Goal: Task Accomplishment & Management: Use online tool/utility

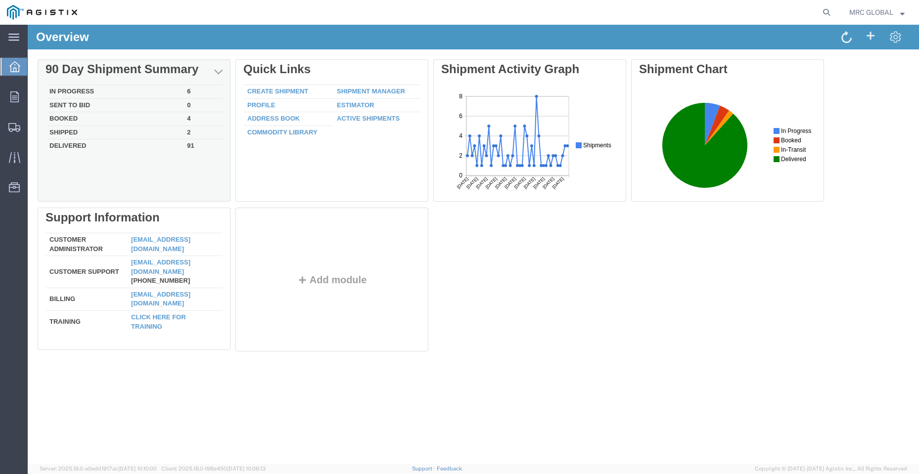
click at [100, 90] on td "In Progress" at bounding box center [115, 92] width 138 height 14
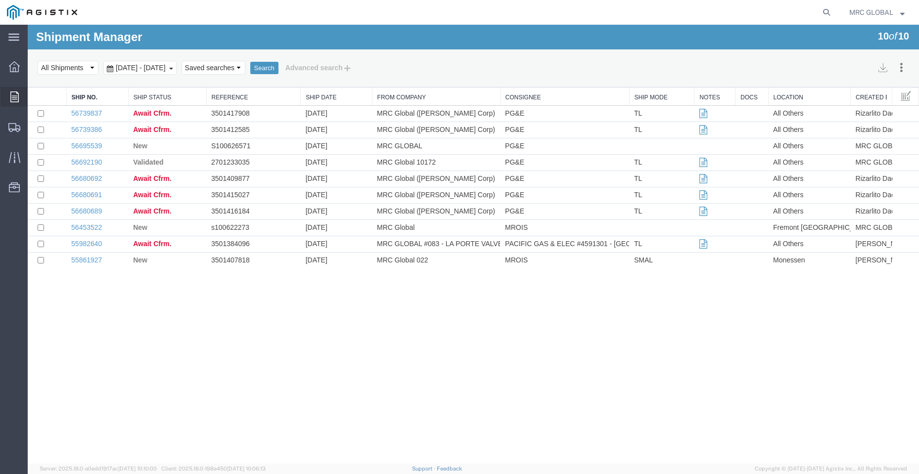
click at [18, 93] on icon at bounding box center [14, 97] width 8 height 11
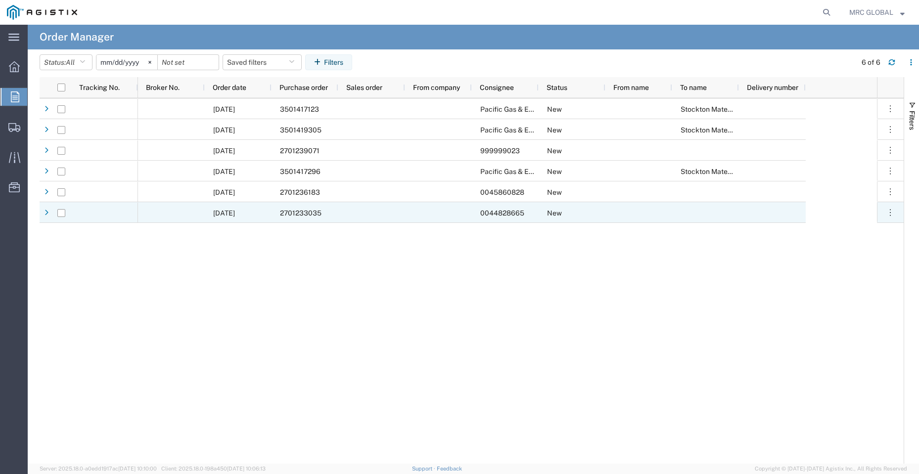
click at [299, 214] on span "2701233035" at bounding box center [301, 213] width 42 height 8
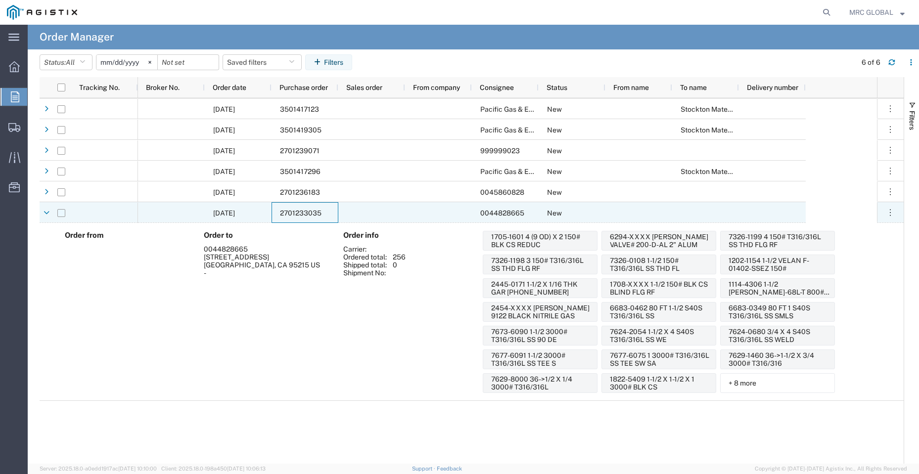
click at [61, 213] on input "Press Space to toggle row selection (unchecked)" at bounding box center [61, 213] width 8 height 8
checkbox input "true"
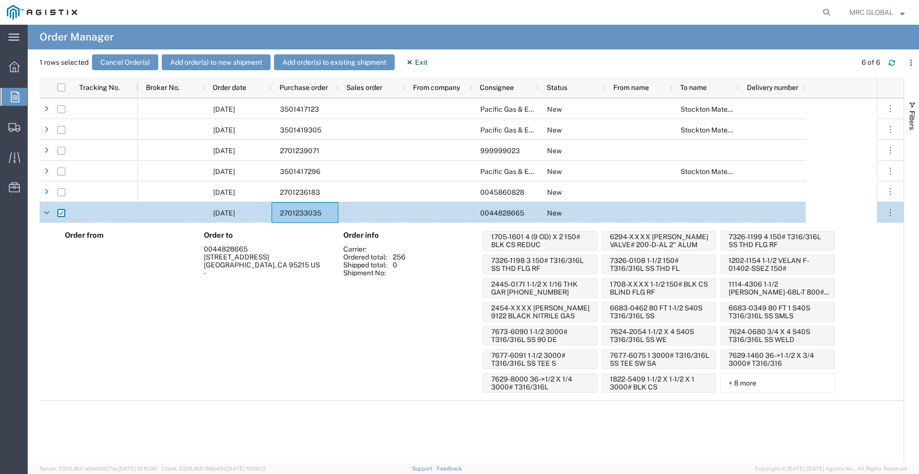
click at [206, 215] on div "[DATE]" at bounding box center [238, 212] width 67 height 21
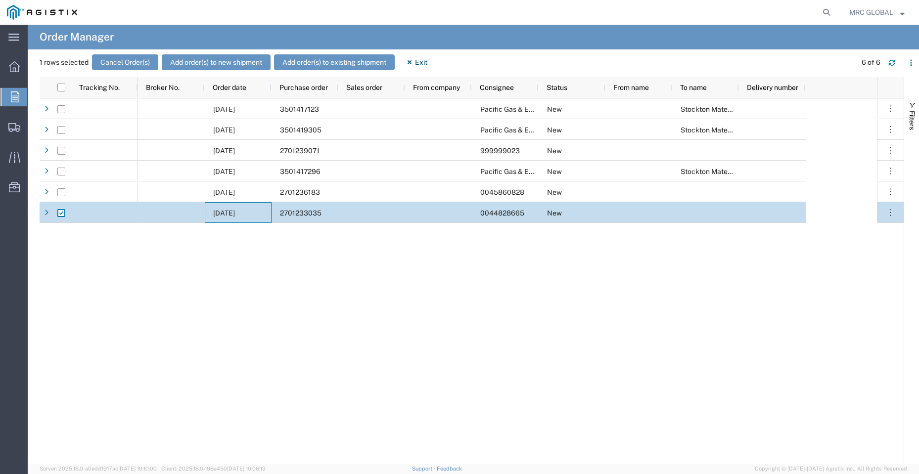
click at [206, 215] on div "[DATE]" at bounding box center [238, 212] width 67 height 21
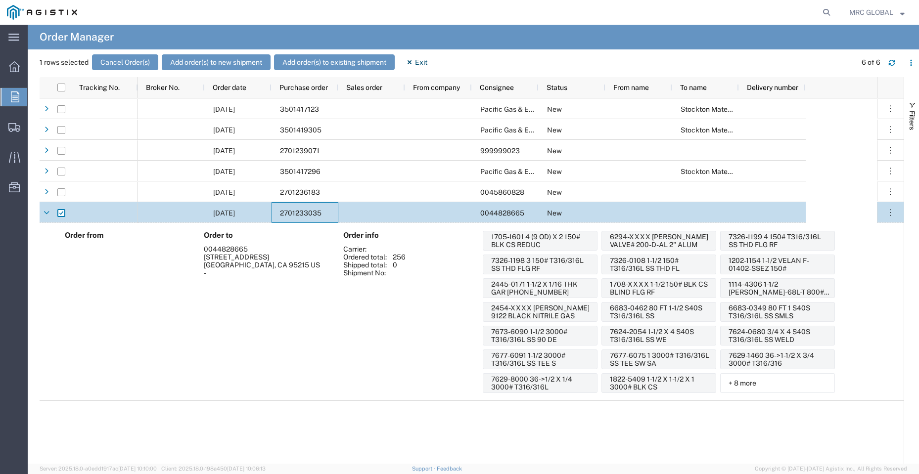
click at [317, 215] on span "2701233035" at bounding box center [301, 213] width 42 height 8
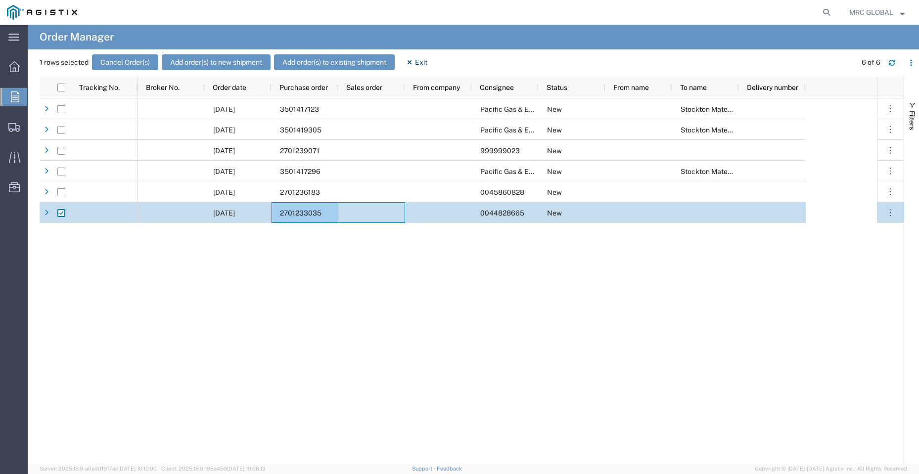
drag, startPoint x: 339, startPoint y: 215, endPoint x: 296, endPoint y: 215, distance: 43.0
click at [296, 215] on div "[DATE] 2701233035 0044828665 New" at bounding box center [472, 212] width 668 height 21
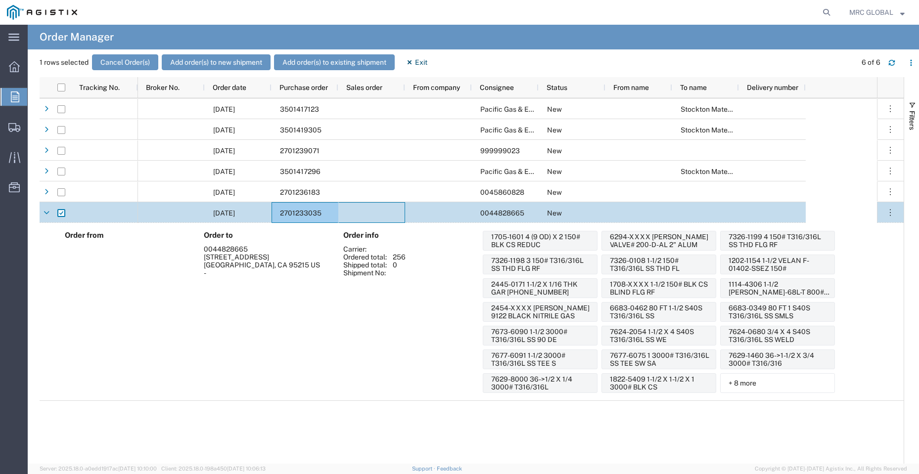
drag, startPoint x: 296, startPoint y: 215, endPoint x: 231, endPoint y: 295, distance: 103.3
click at [231, 295] on div "Order to 0044828665 [STREET_ADDRESS] -" at bounding box center [269, 312] width 140 height 162
click at [16, 96] on icon at bounding box center [15, 97] width 8 height 11
click at [15, 66] on icon at bounding box center [14, 66] width 11 height 11
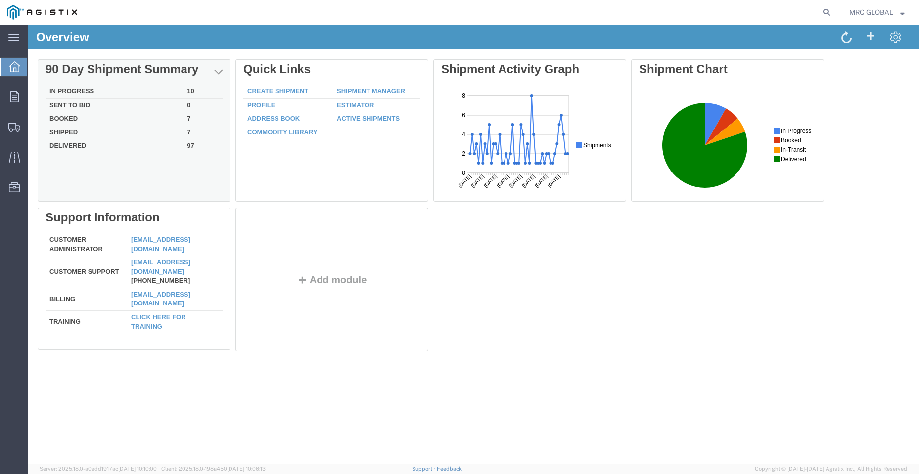
click at [75, 120] on td "Booked" at bounding box center [115, 119] width 138 height 14
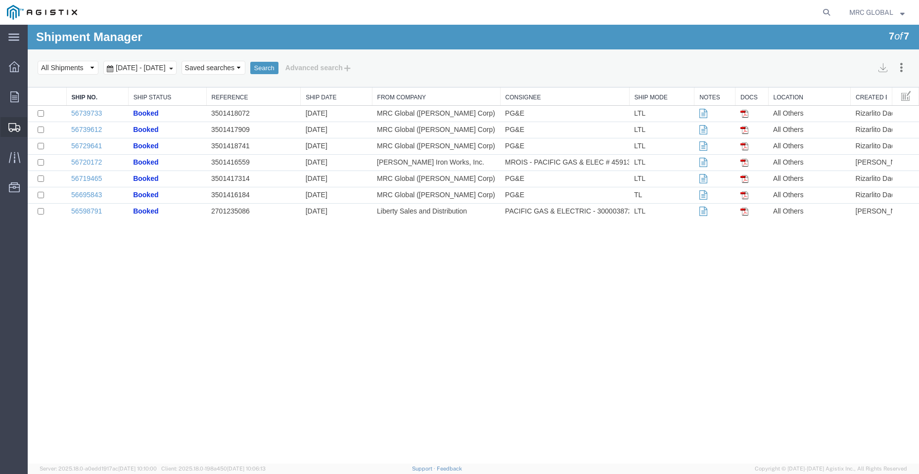
click at [16, 126] on icon at bounding box center [14, 127] width 12 height 9
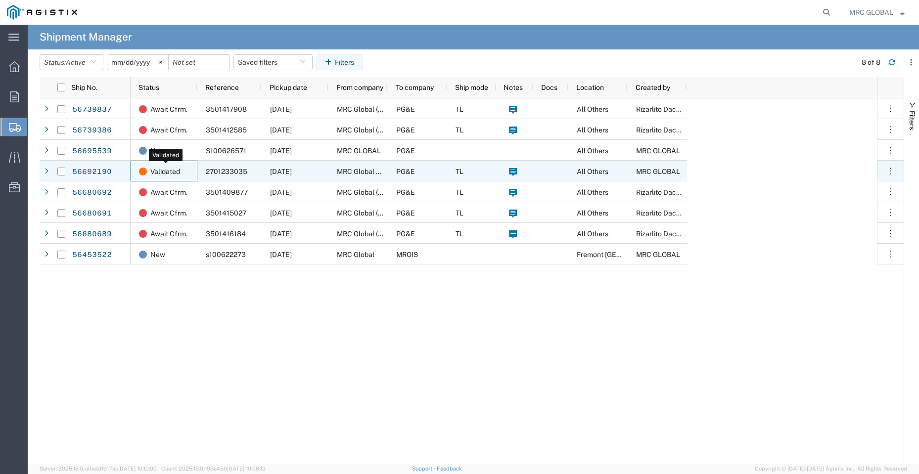
click at [161, 168] on span "Validated" at bounding box center [165, 171] width 30 height 21
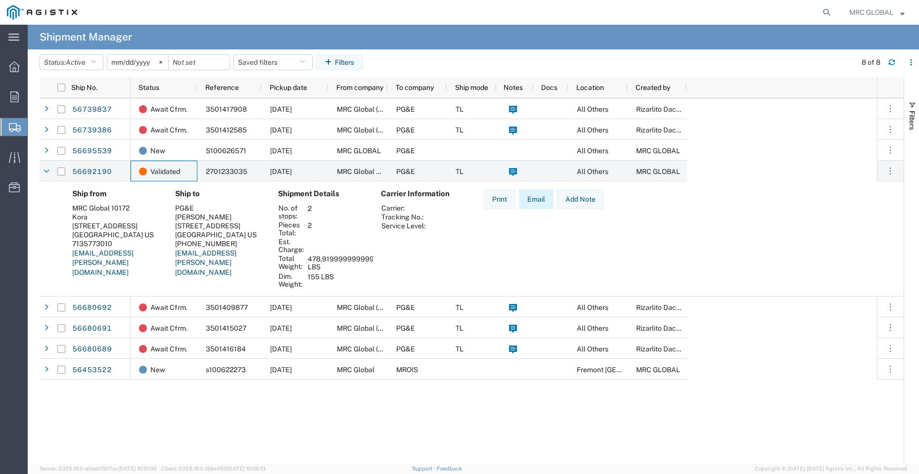
click at [538, 198] on button "Email" at bounding box center [536, 199] width 35 height 20
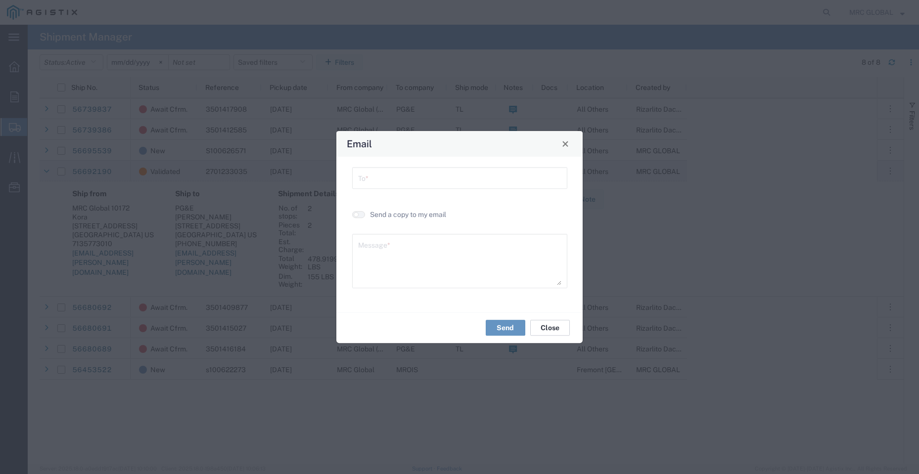
click at [547, 328] on button "Close" at bounding box center [550, 328] width 40 height 16
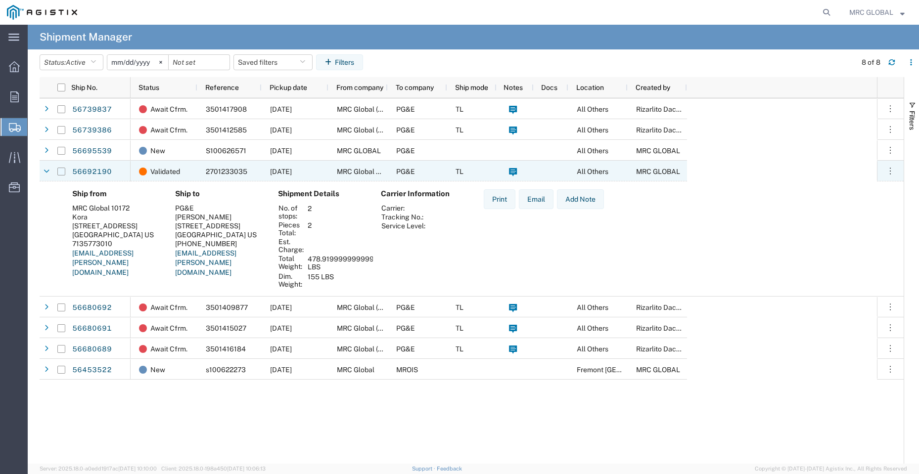
click at [63, 172] on input "Press Space to toggle row selection (unchecked)" at bounding box center [61, 172] width 8 height 8
checkbox input "true"
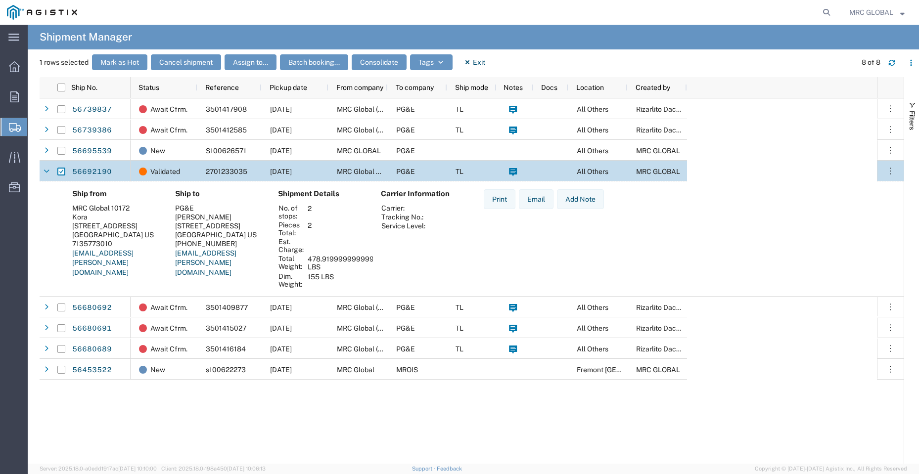
click at [486, 249] on div "Print Email Add Note" at bounding box center [544, 238] width 136 height 99
click at [88, 172] on link "56692190" at bounding box center [92, 172] width 41 height 16
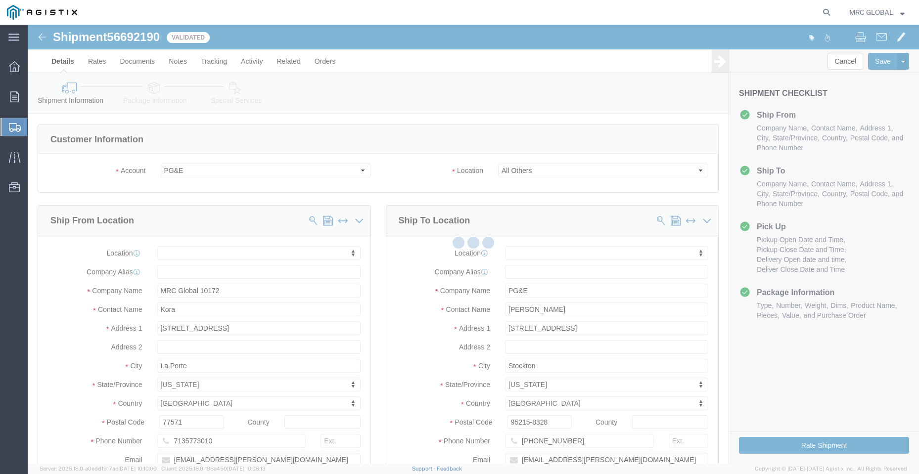
select select
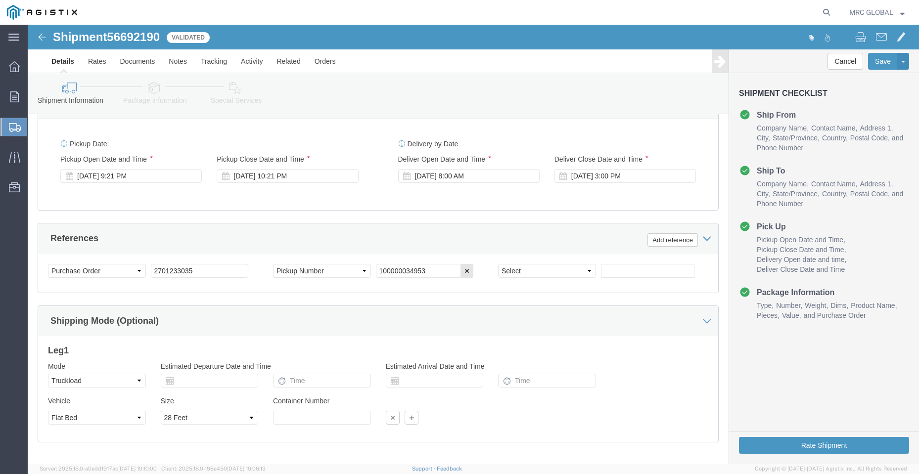
scroll to position [648, 0]
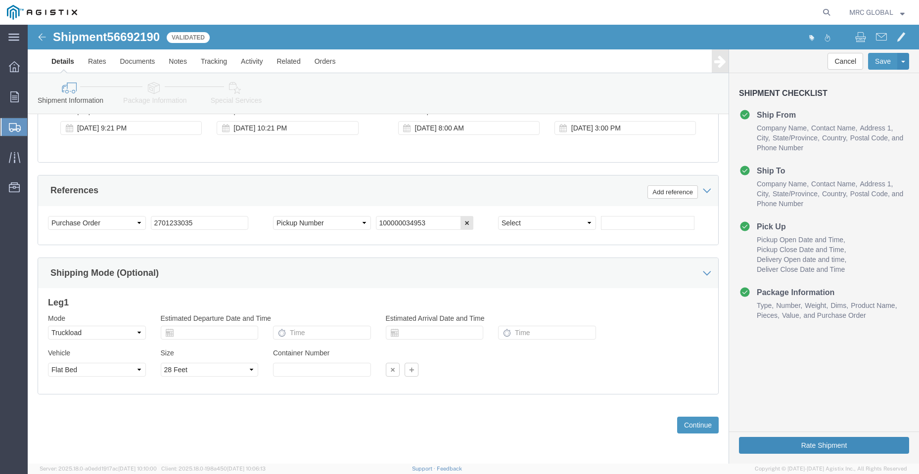
click button "Rate Shipment"
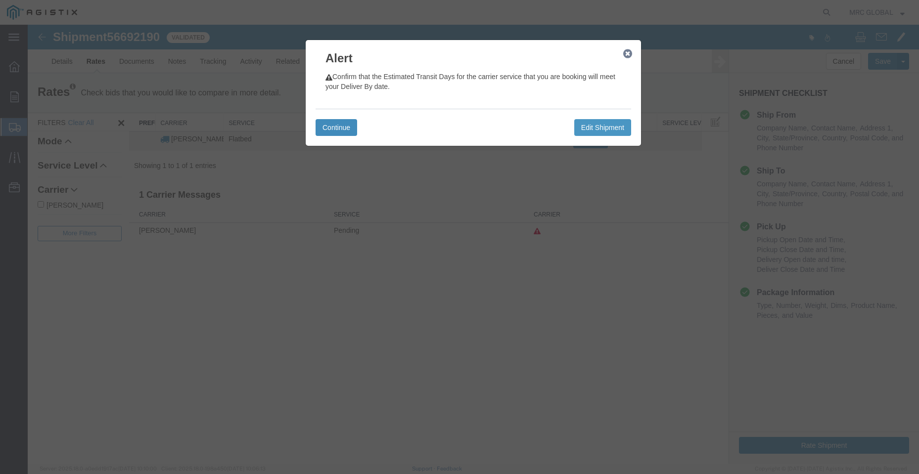
click at [348, 127] on button "Continue" at bounding box center [337, 127] width 42 height 17
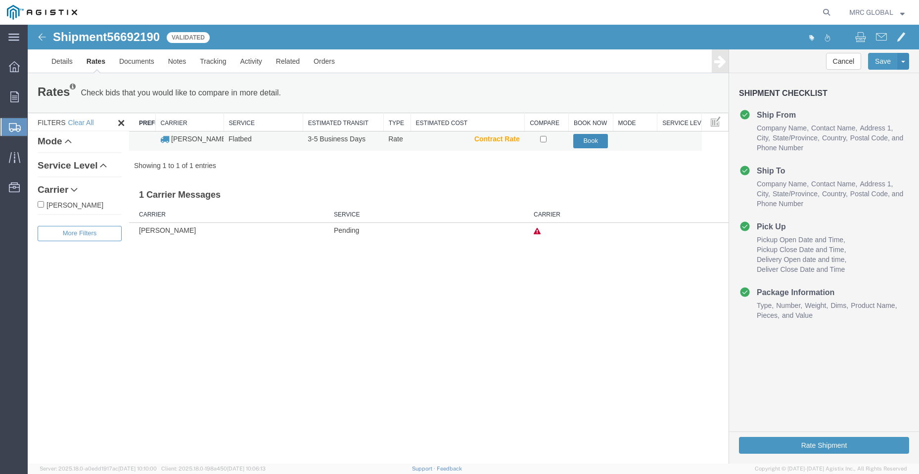
click at [594, 141] on button "Book" at bounding box center [590, 141] width 35 height 14
